Goal: Task Accomplishment & Management: Manage account settings

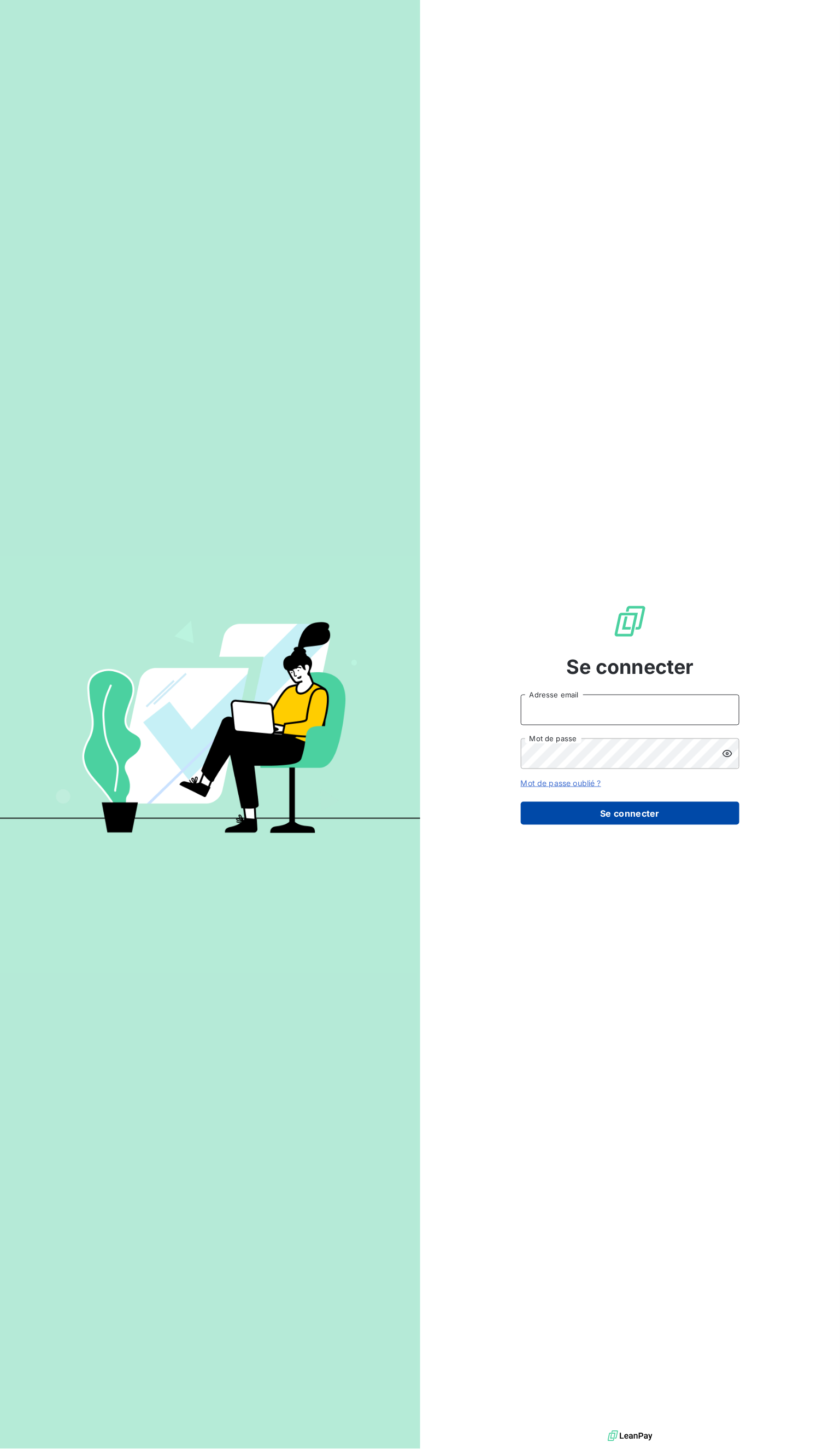
type input "[EMAIL_ADDRESS][DOMAIN_NAME]"
click at [616, 804] on button "Se connecter" at bounding box center [630, 813] width 219 height 23
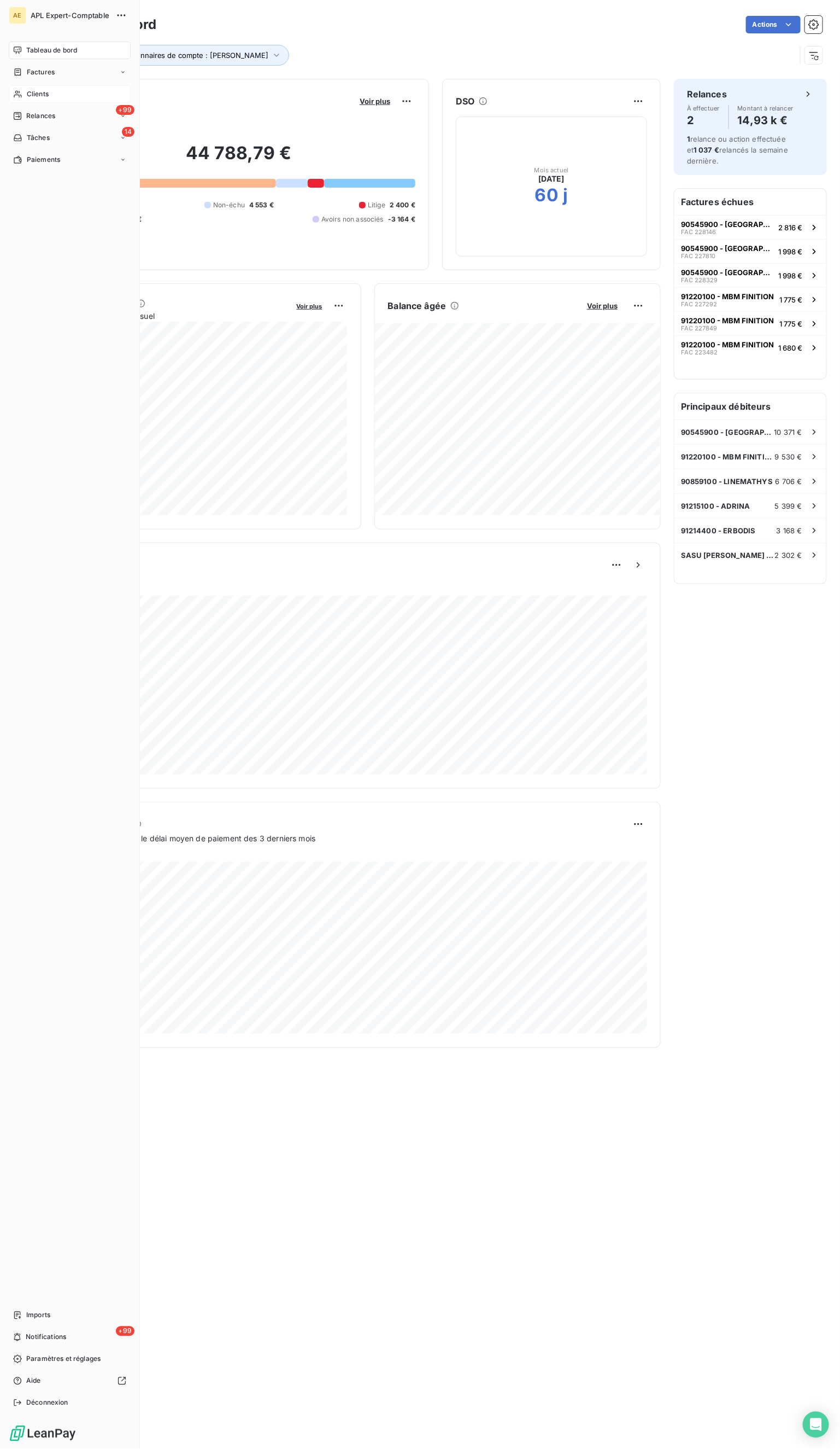
click at [41, 92] on span "Clients" at bounding box center [37, 94] width 22 height 10
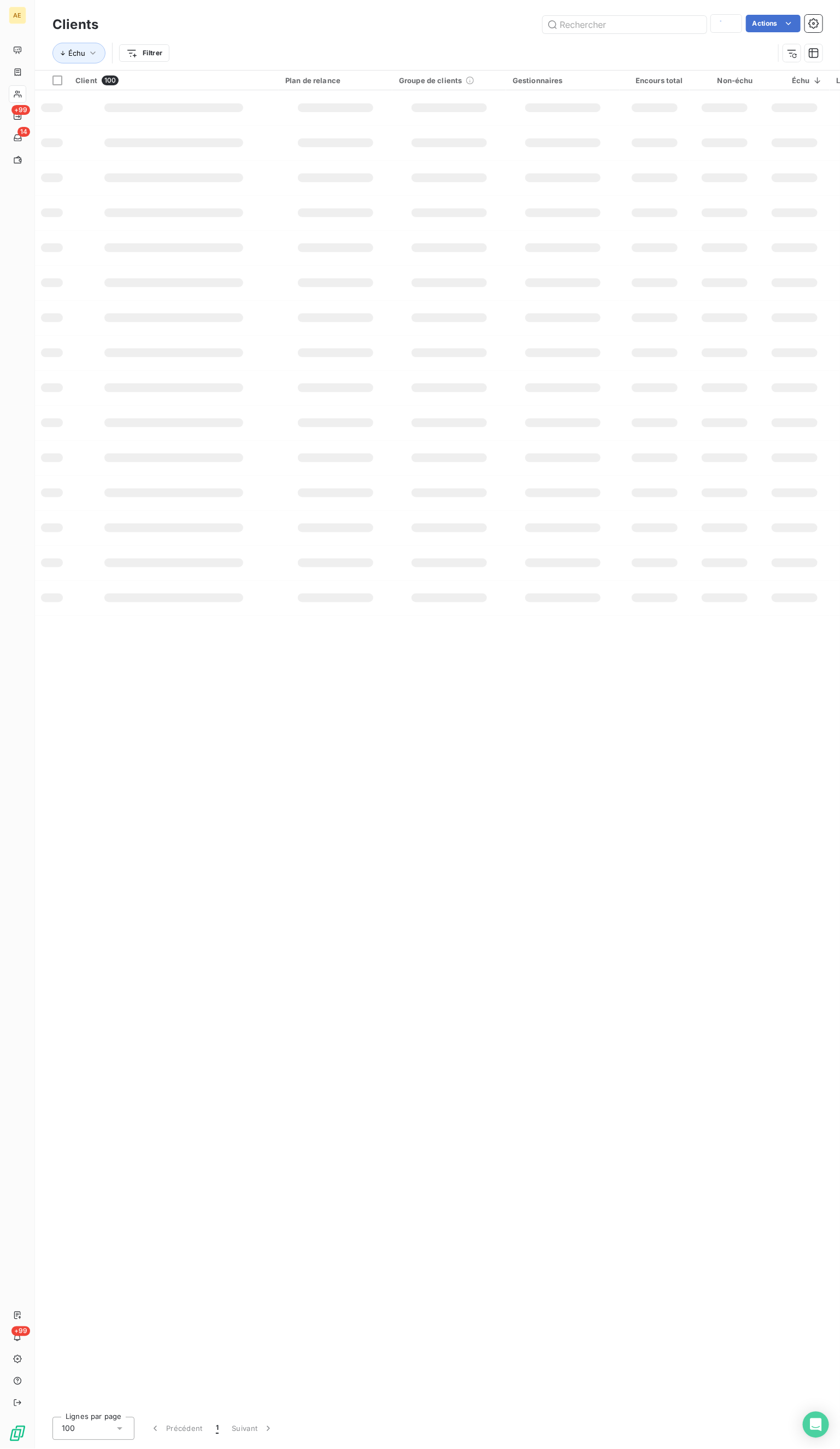
type input "la fa"
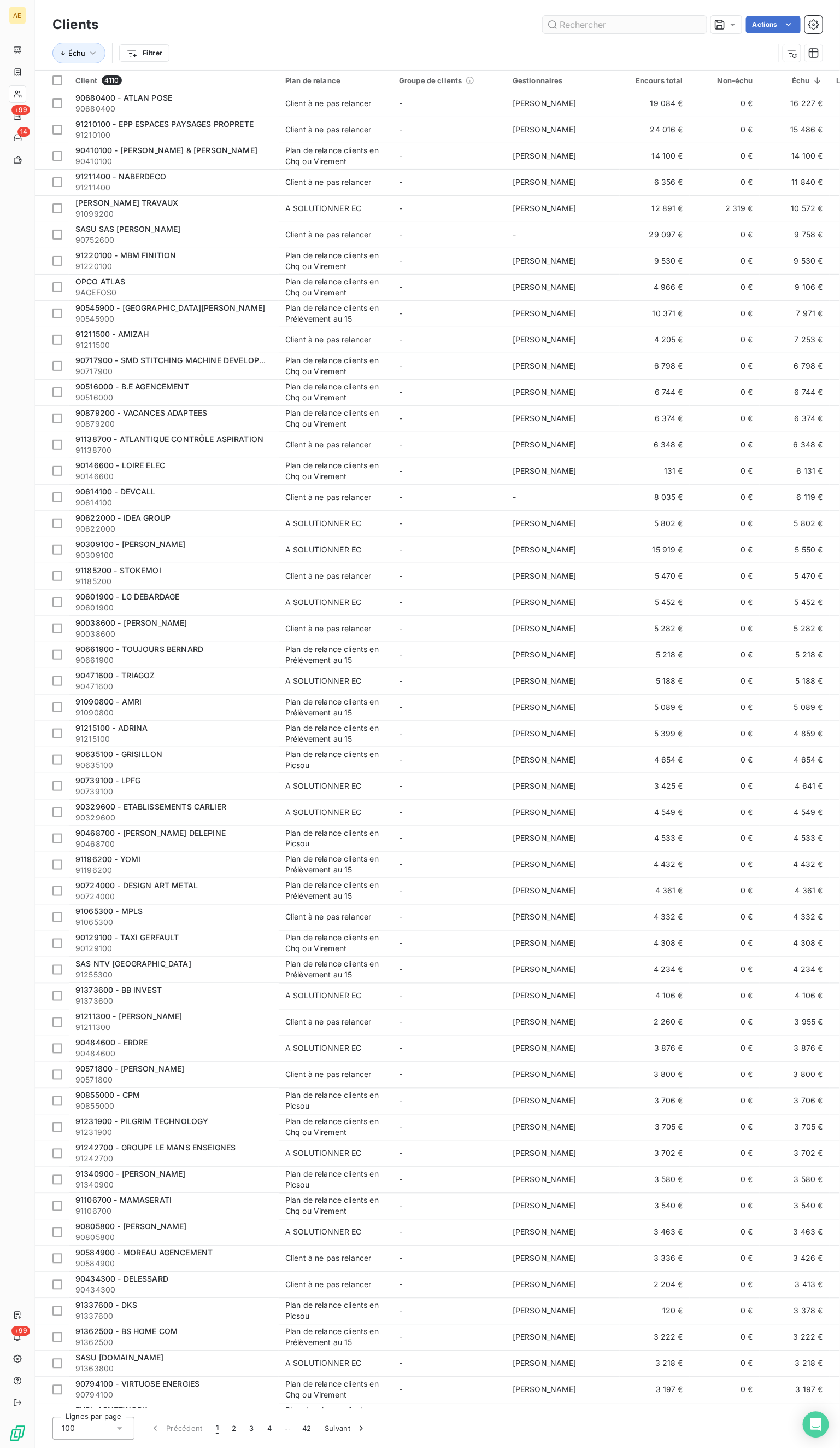
click at [578, 22] on input "text" at bounding box center [624, 25] width 164 height 18
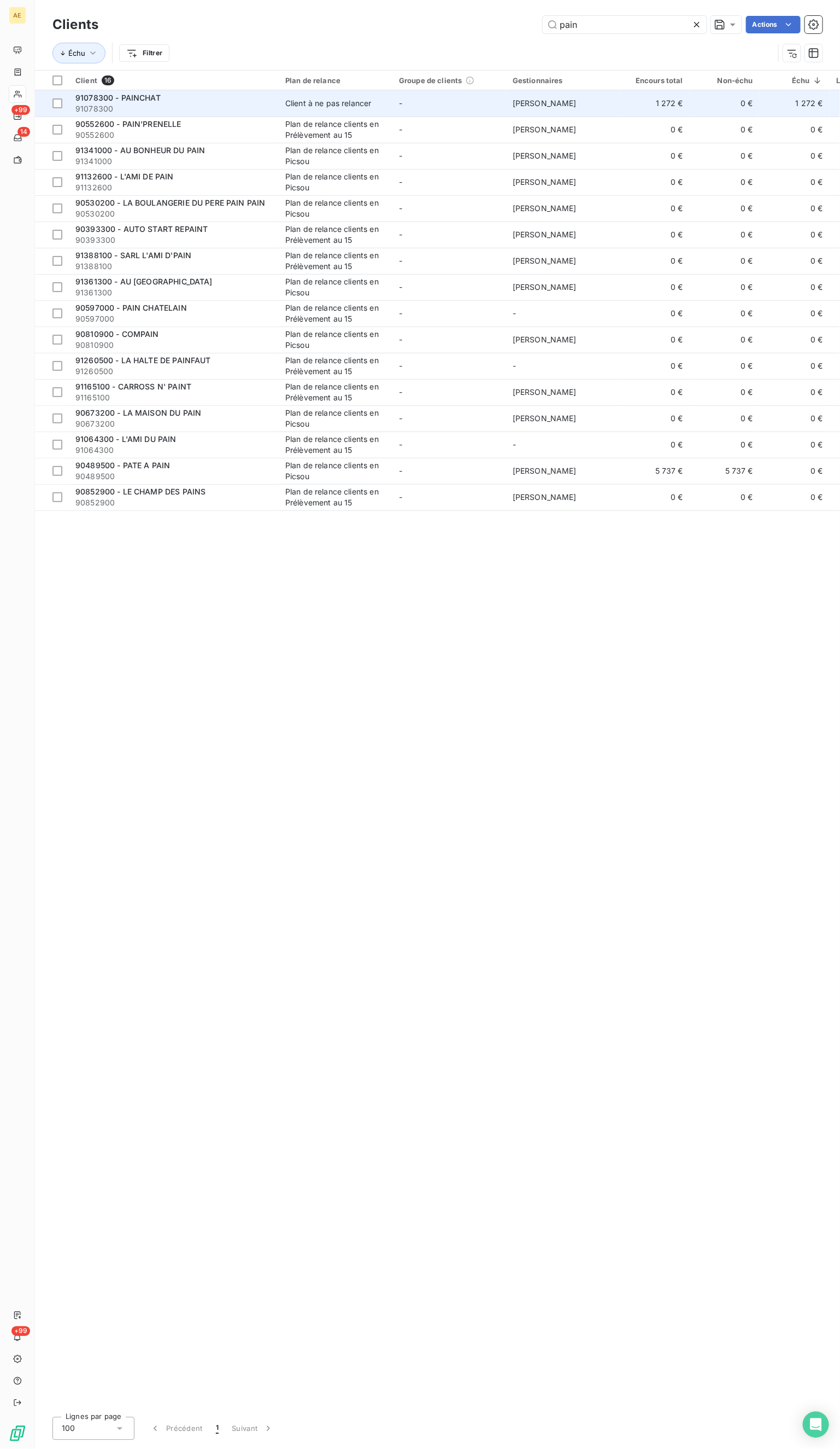
type input "pain"
click at [330, 107] on div "Client à ne pas relancer" at bounding box center [329, 103] width 86 height 11
